Goal: Task Accomplishment & Management: Complete application form

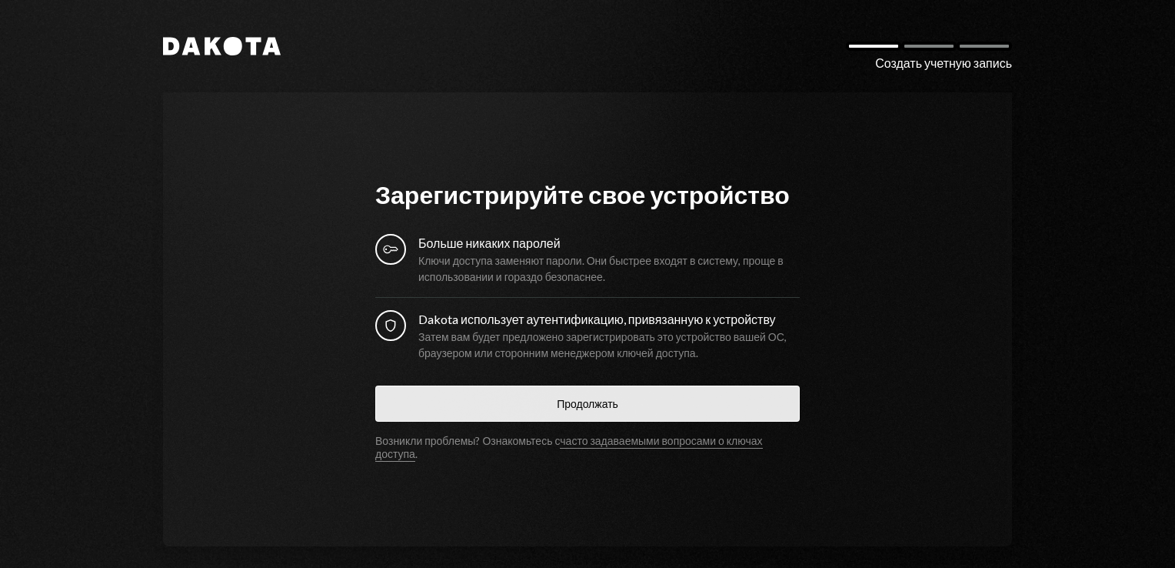
click at [588, 414] on button "Продолжать" at bounding box center [587, 403] width 425 height 36
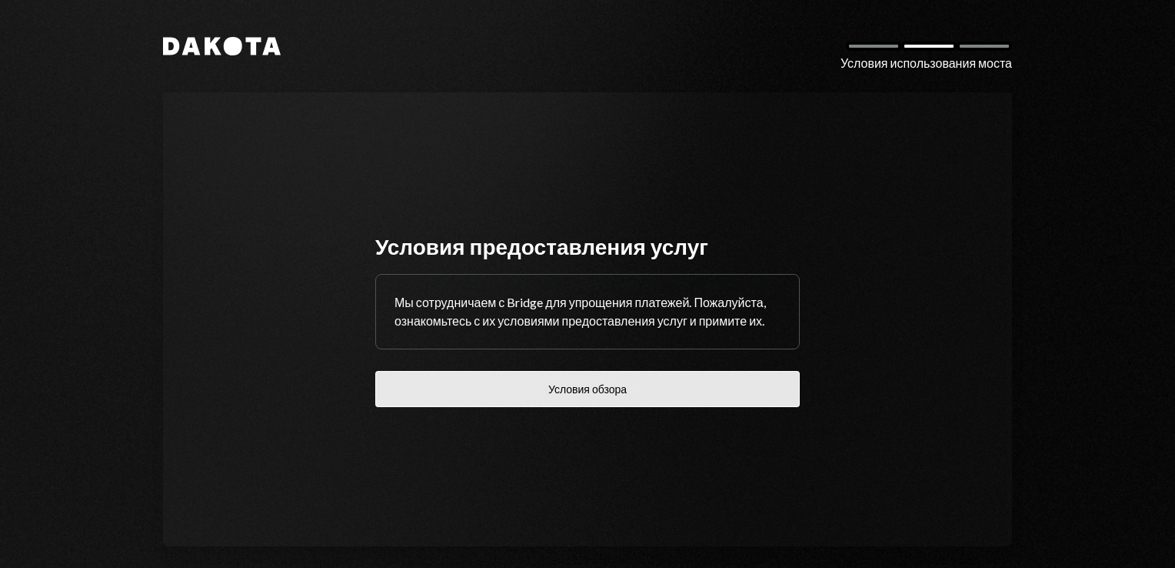
click at [609, 388] on button "Условия обзора" at bounding box center [587, 389] width 425 height 36
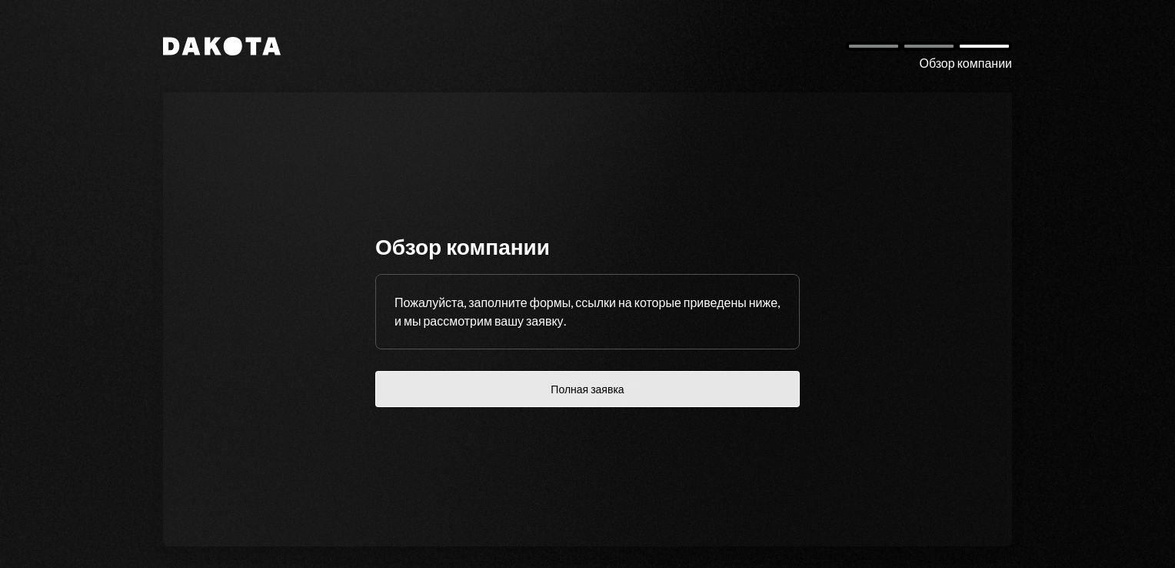
click at [588, 388] on button "Полная заявка" at bounding box center [587, 389] width 425 height 36
